Goal: Transaction & Acquisition: Download file/media

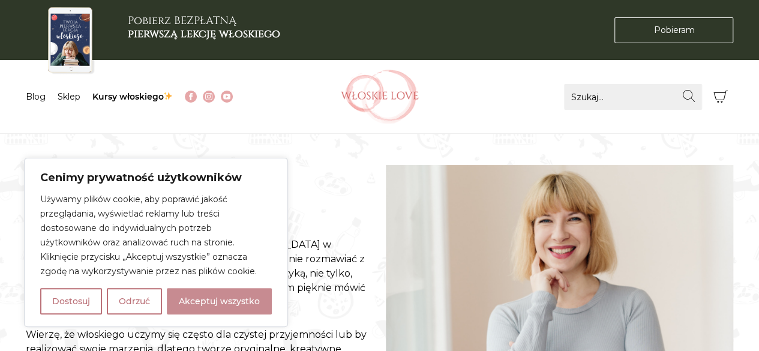
click at [220, 303] on button "Akceptuj wszystko" at bounding box center [219, 301] width 105 height 26
checkbox input "true"
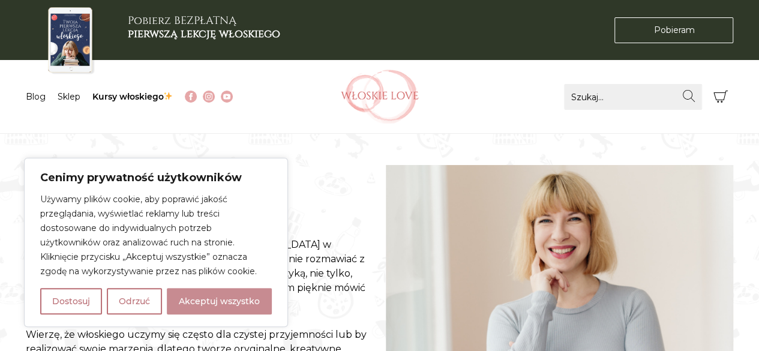
checkbox input "true"
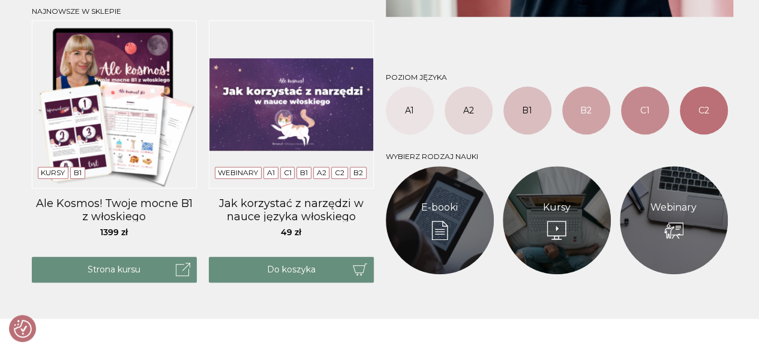
scroll to position [490, 0]
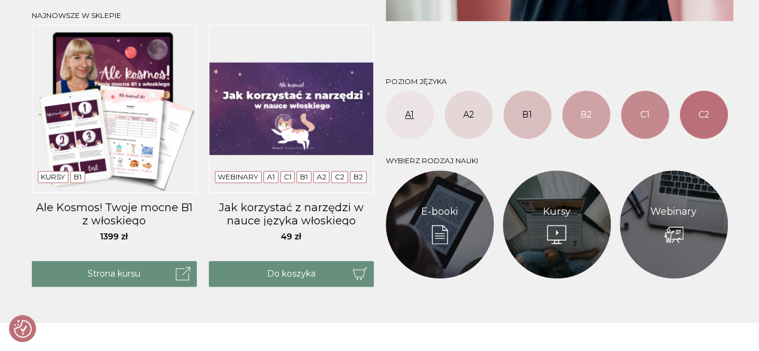
click at [416, 123] on link "A1" at bounding box center [410, 115] width 48 height 48
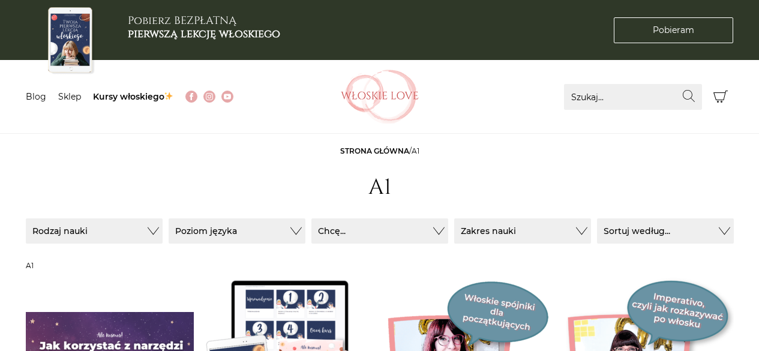
click at [408, 119] on img at bounding box center [380, 97] width 78 height 54
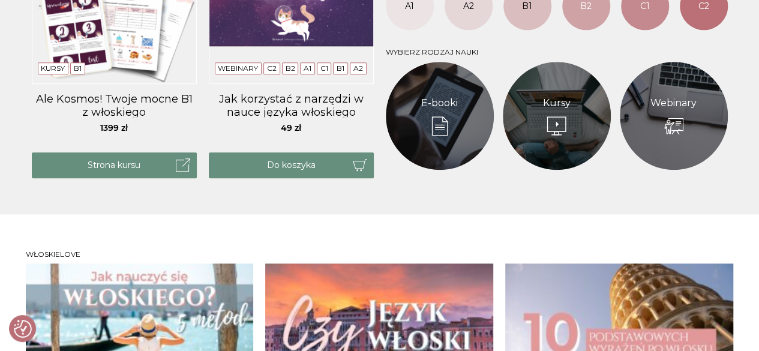
scroll to position [498, 0]
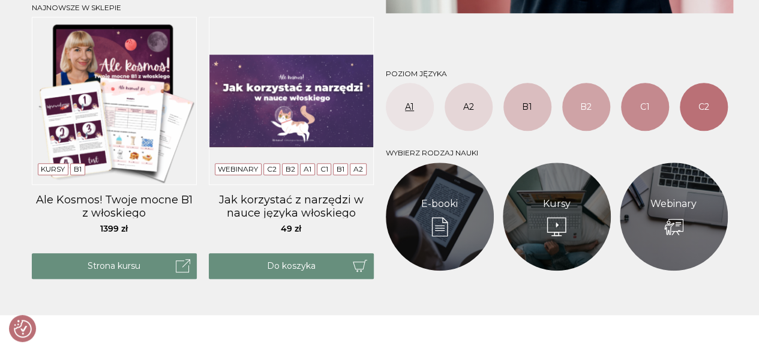
click at [410, 95] on link "A1" at bounding box center [410, 107] width 48 height 48
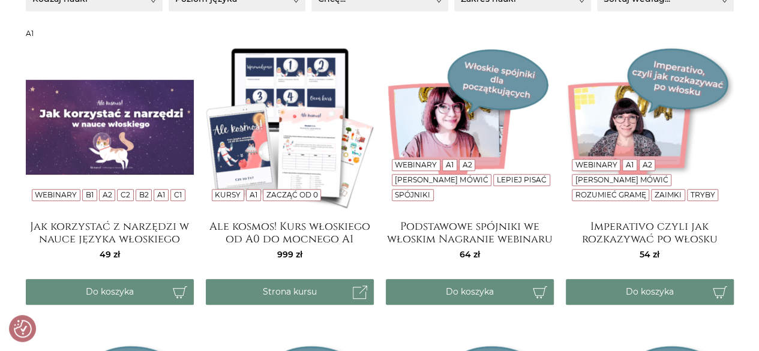
scroll to position [220, 0]
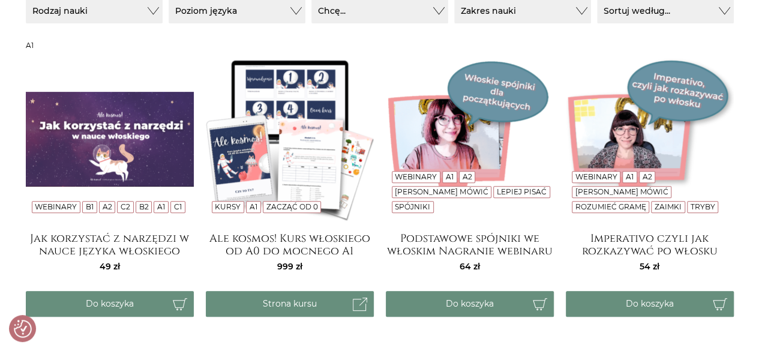
click at [284, 101] on img at bounding box center [290, 139] width 168 height 168
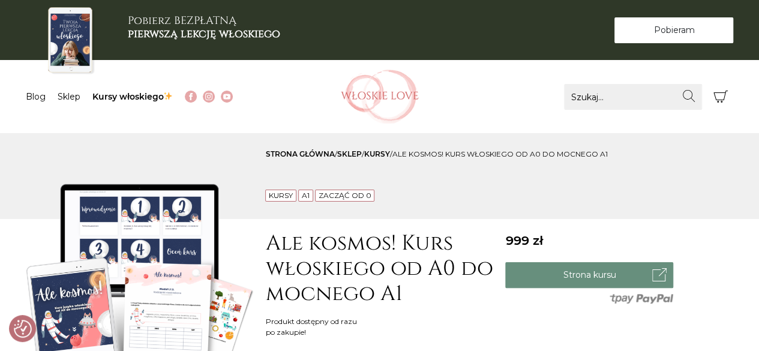
click at [666, 29] on span "Pobieram" at bounding box center [673, 30] width 41 height 13
